Goal: Communication & Community: Answer question/provide support

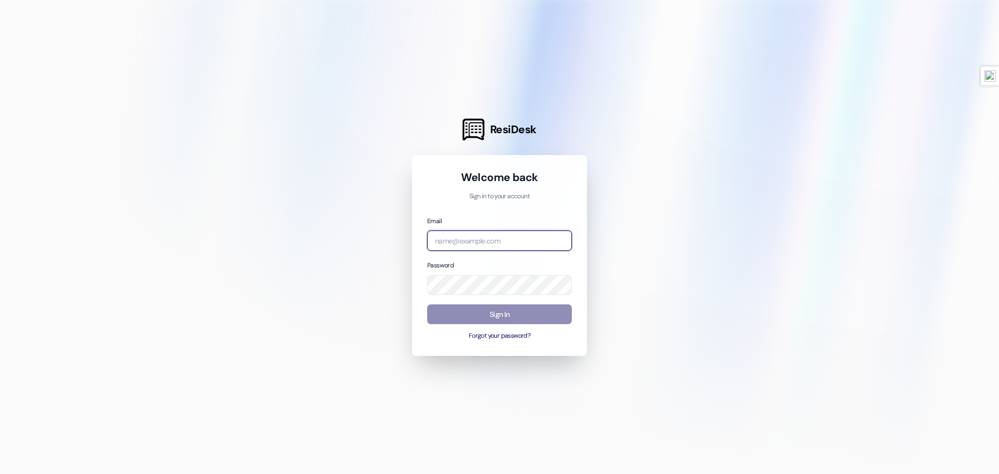
type input "[PERSON_NAME][EMAIL_ADDRESS][DOMAIN_NAME]"
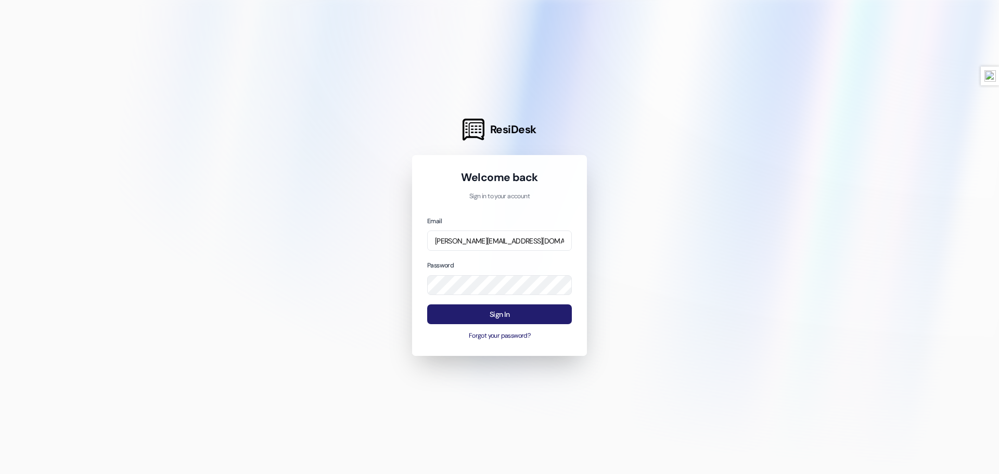
click at [502, 310] on button "Sign In" at bounding box center [499, 314] width 145 height 20
click at [525, 317] on button "Sign In" at bounding box center [499, 314] width 145 height 20
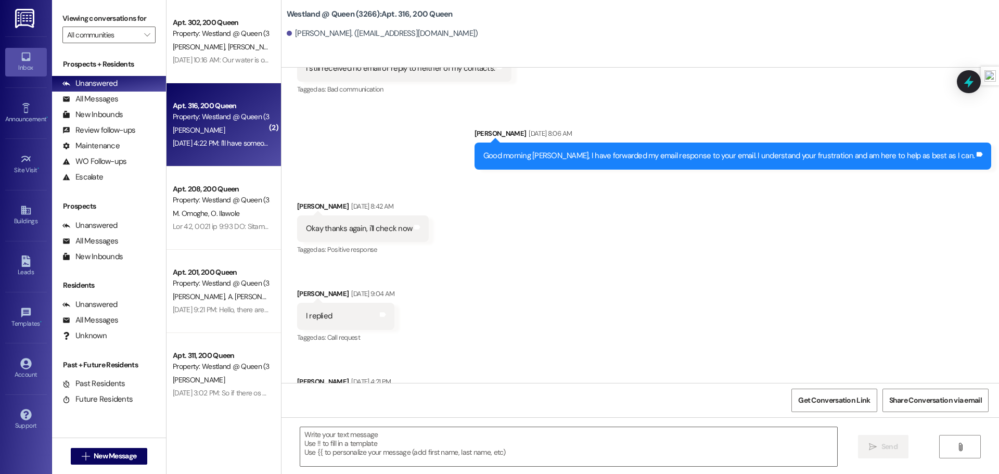
scroll to position [11995, 0]
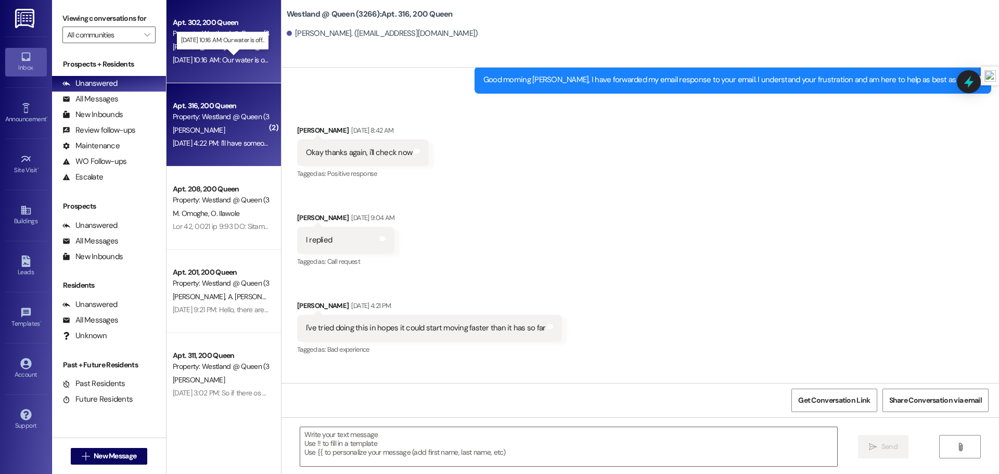
click at [236, 55] on div "Jul 25, 2025 at 10:16 AM: Our water is off... Jul 25, 2025 at 10:16 AM: Our wat…" at bounding box center [223, 59] width 100 height 9
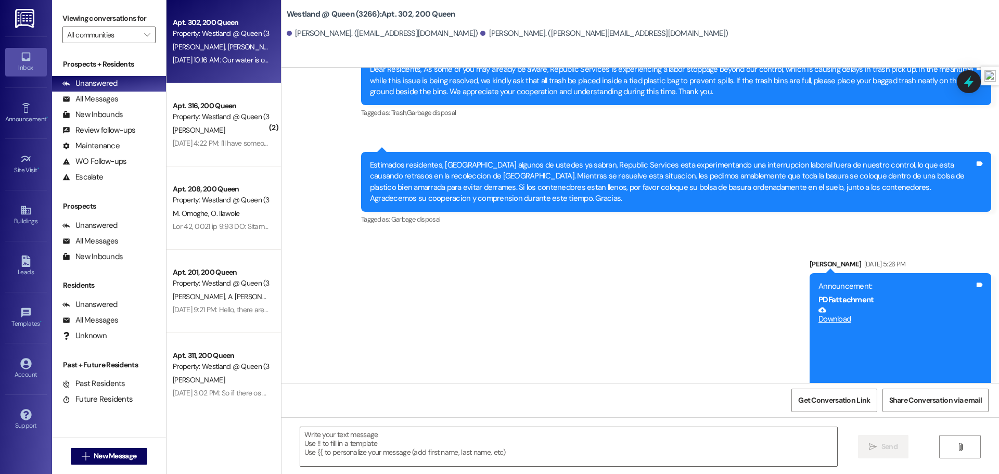
scroll to position [13584, 0]
